Goal: Navigation & Orientation: Find specific page/section

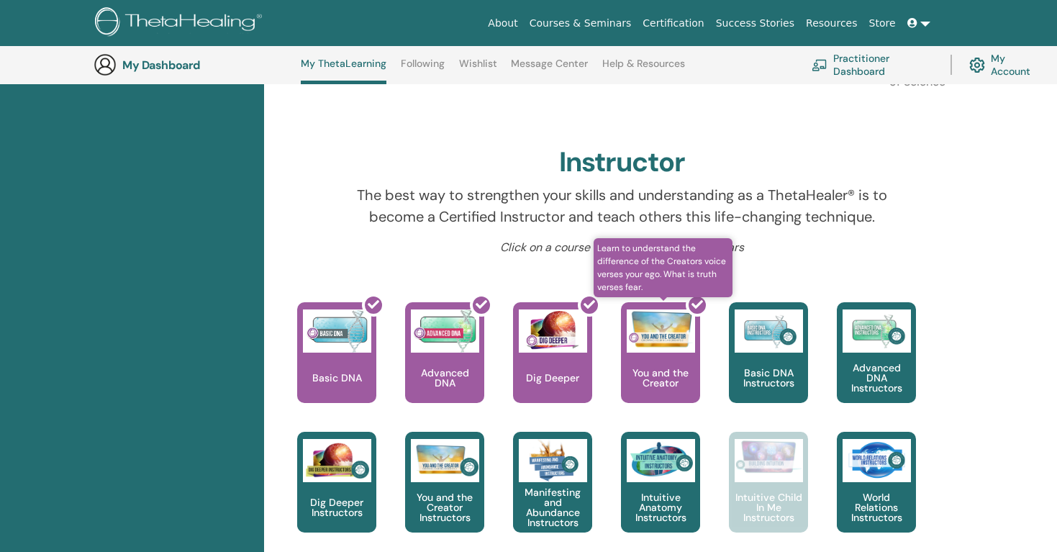
scroll to position [398, 0]
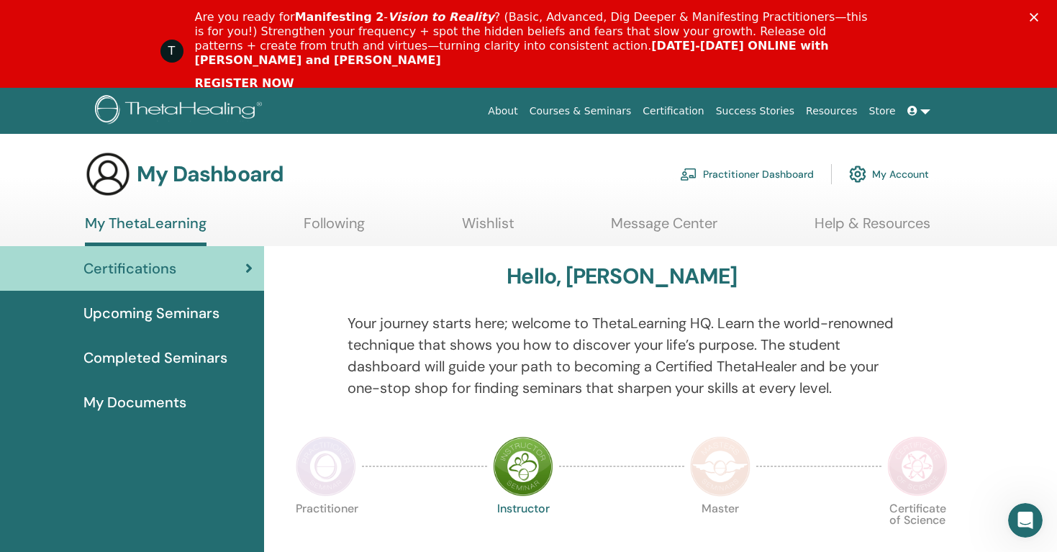
click at [168, 306] on span "Upcoming Seminars" at bounding box center [151, 313] width 136 height 22
click at [188, 270] on div "Certifications" at bounding box center [132, 269] width 241 height 22
click at [258, 263] on link "Certifications" at bounding box center [132, 268] width 264 height 45
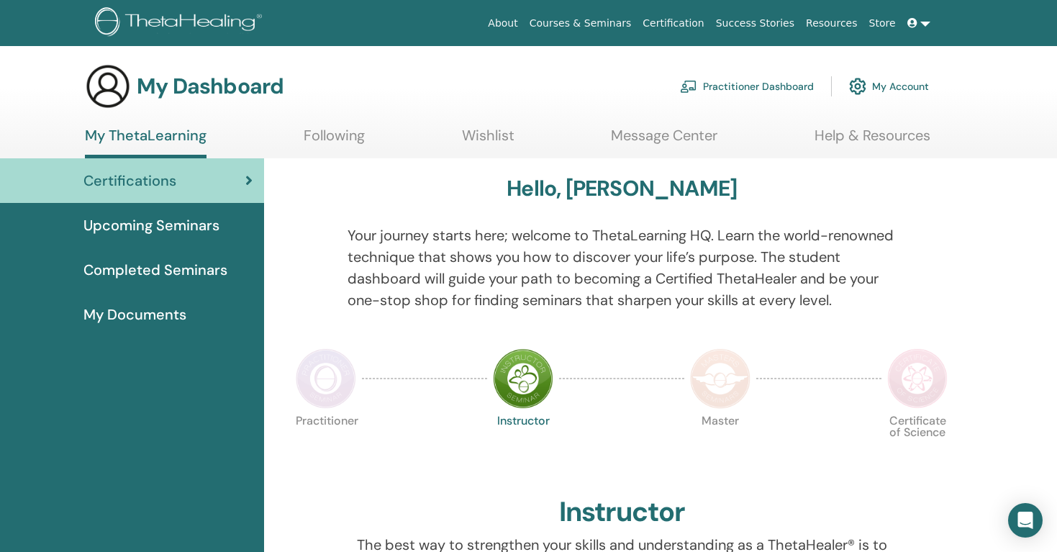
click at [351, 347] on div at bounding box center [326, 378] width 72 height 66
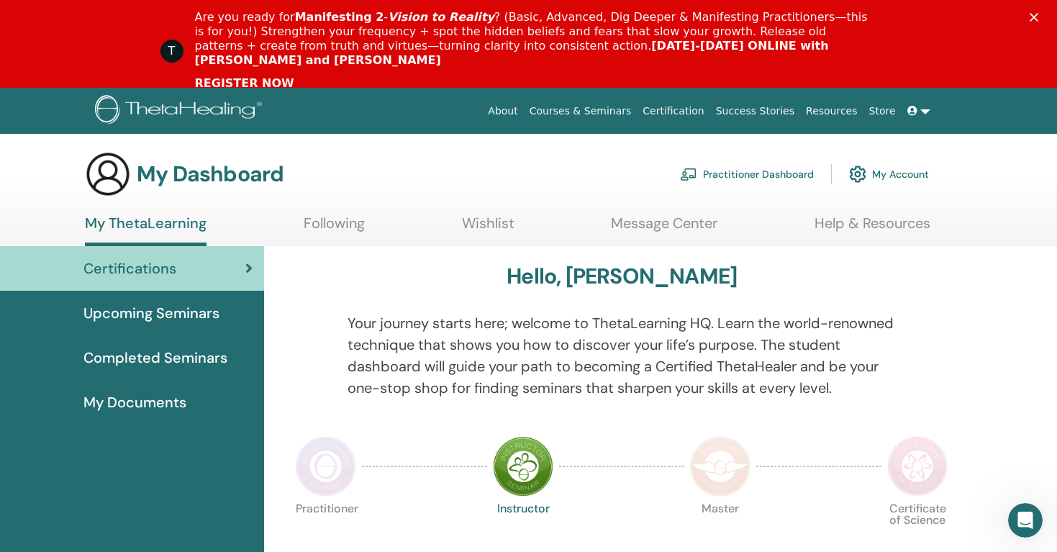
click at [145, 306] on span "Upcoming Seminars" at bounding box center [151, 313] width 136 height 22
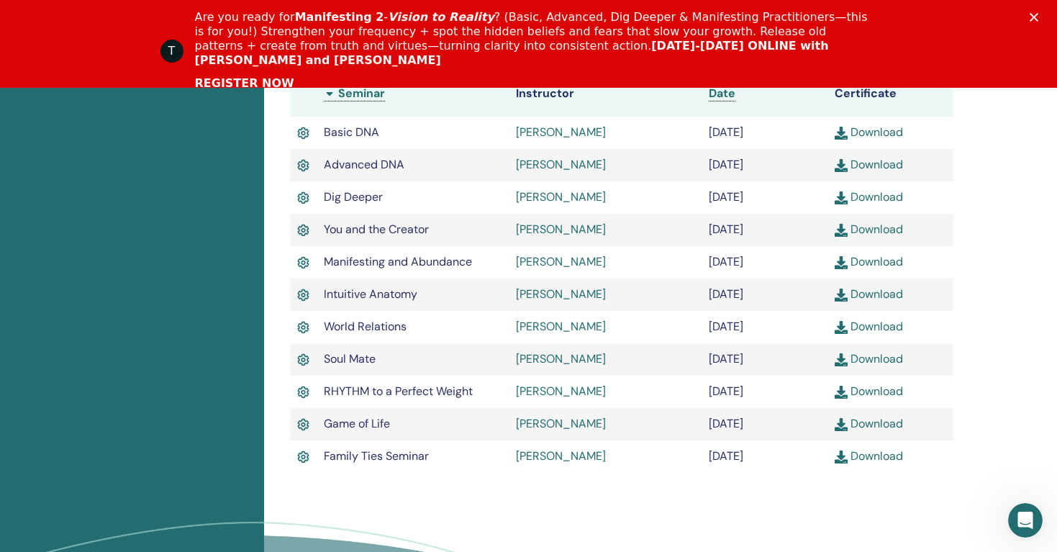
scroll to position [508, 0]
